Goal: Task Accomplishment & Management: Manage account settings

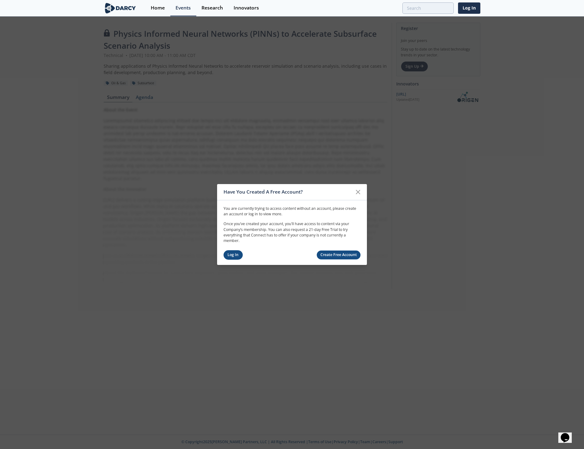
click at [235, 254] on link "Log In" at bounding box center [233, 254] width 19 height 9
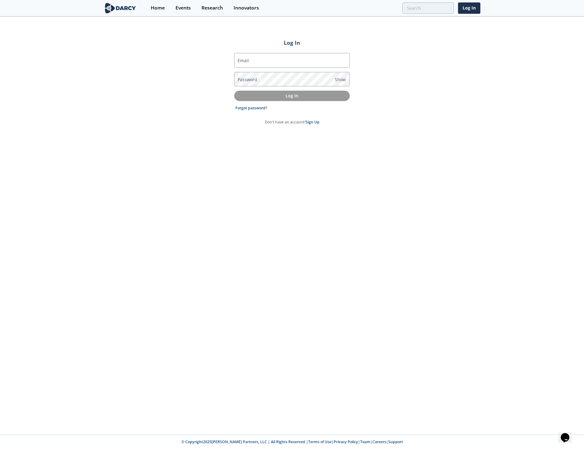
type input "[EMAIL_ADDRESS][DOMAIN_NAME]"
click at [275, 90] on form "Email [EMAIL_ADDRESS][DOMAIN_NAME] Password Show Log In Forgot password? Don't …" at bounding box center [292, 89] width 116 height 72
click at [277, 97] on p "Log In" at bounding box center [292, 95] width 107 height 6
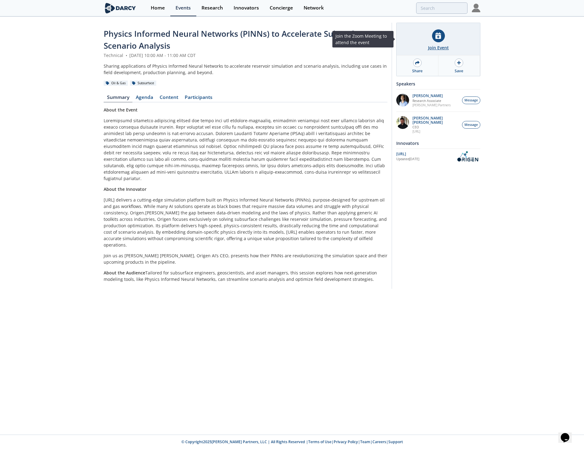
click at [435, 37] on div at bounding box center [438, 35] width 13 height 13
